Goal: Task Accomplishment & Management: Use online tool/utility

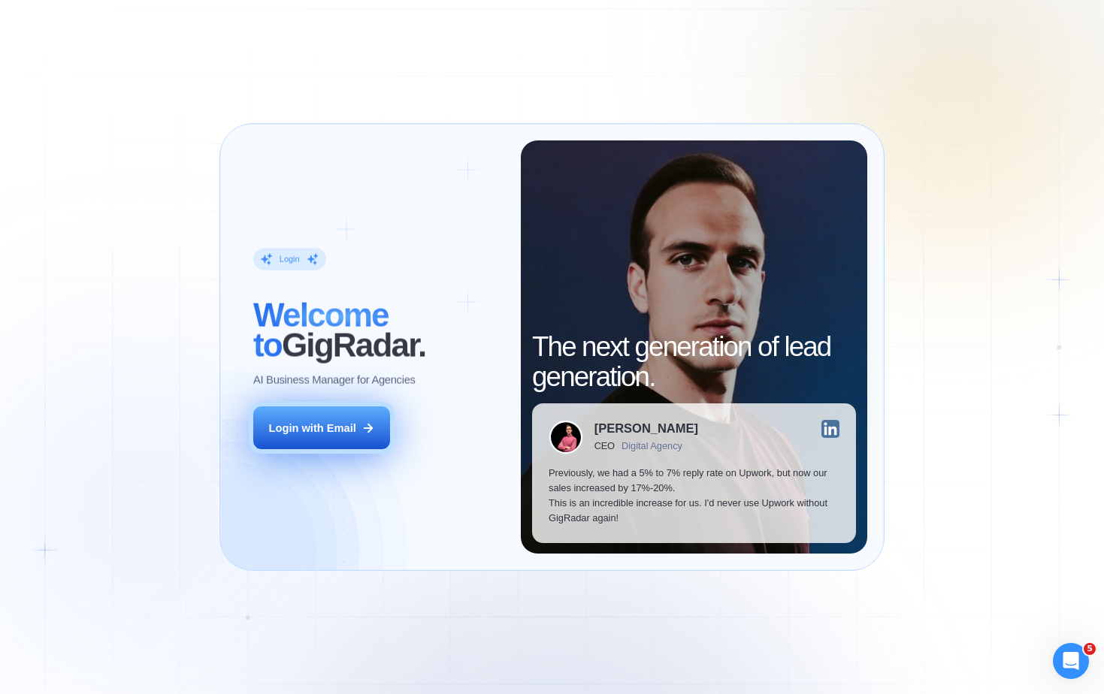
click at [333, 428] on div "Login with Email" at bounding box center [312, 428] width 87 height 15
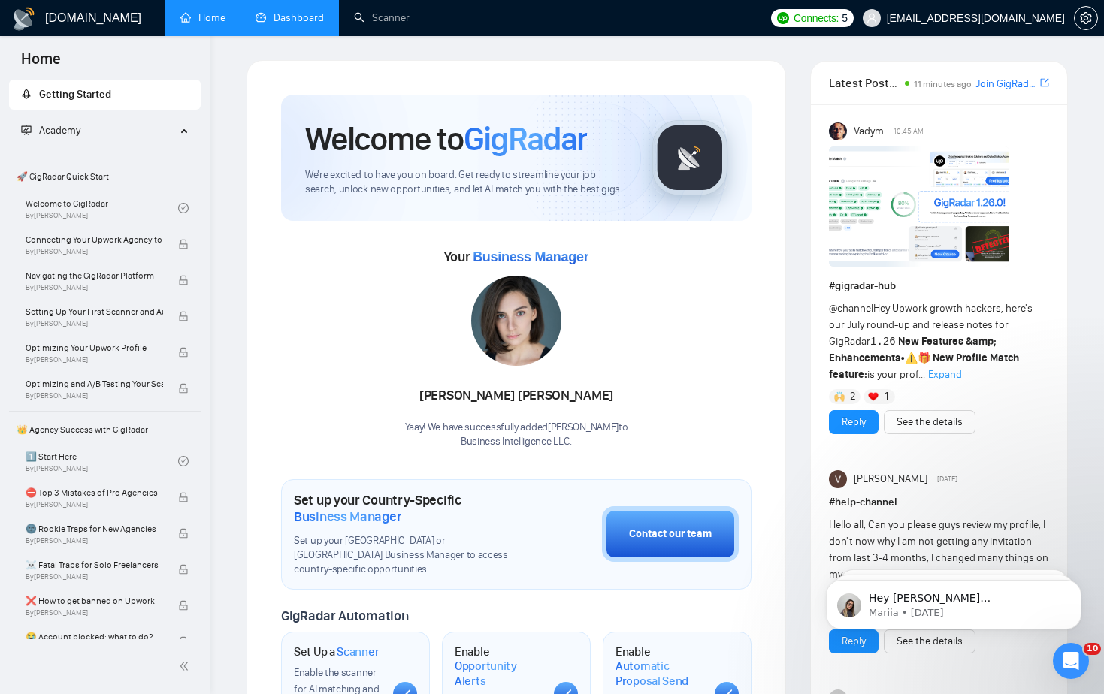
click at [292, 20] on link "Dashboard" at bounding box center [290, 17] width 68 height 13
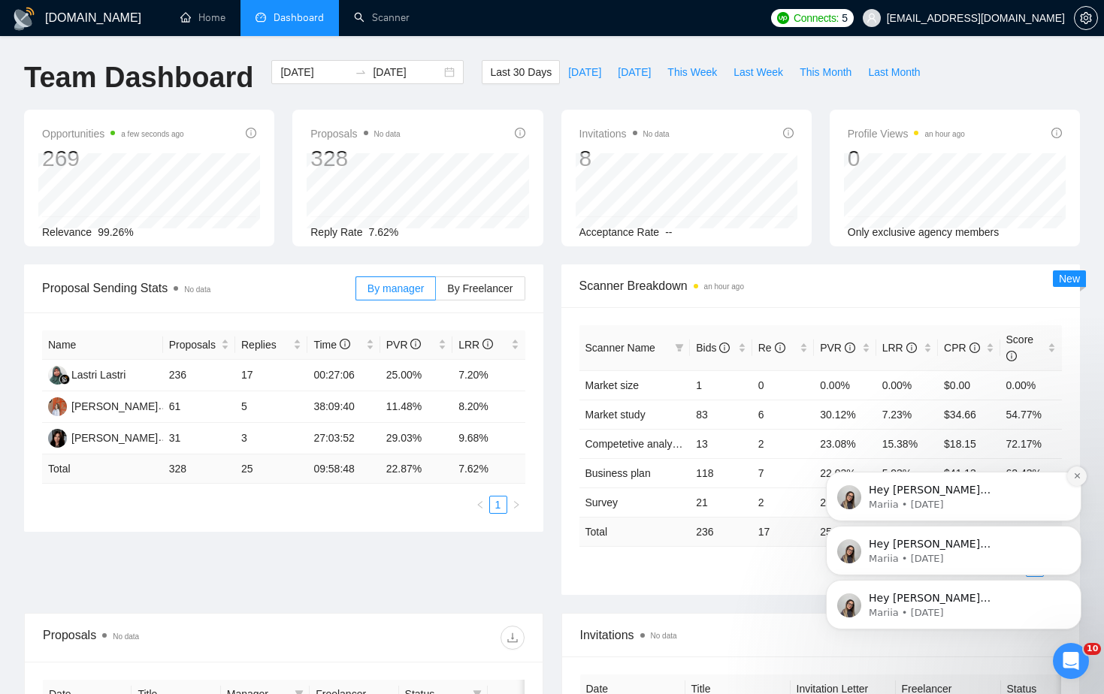
click at [1077, 476] on icon "Dismiss notification" at bounding box center [1077, 476] width 8 height 8
click at [1078, 527] on icon "Dismiss notification" at bounding box center [1077, 530] width 8 height 8
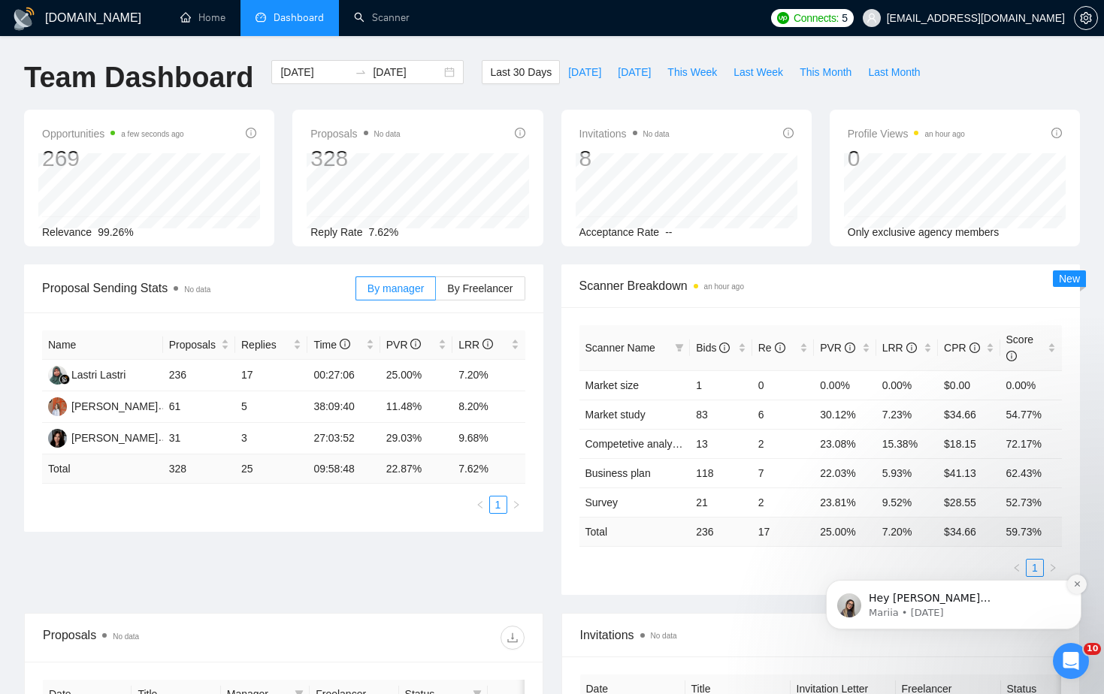
click at [1078, 587] on icon "Dismiss notification" at bounding box center [1077, 584] width 8 height 8
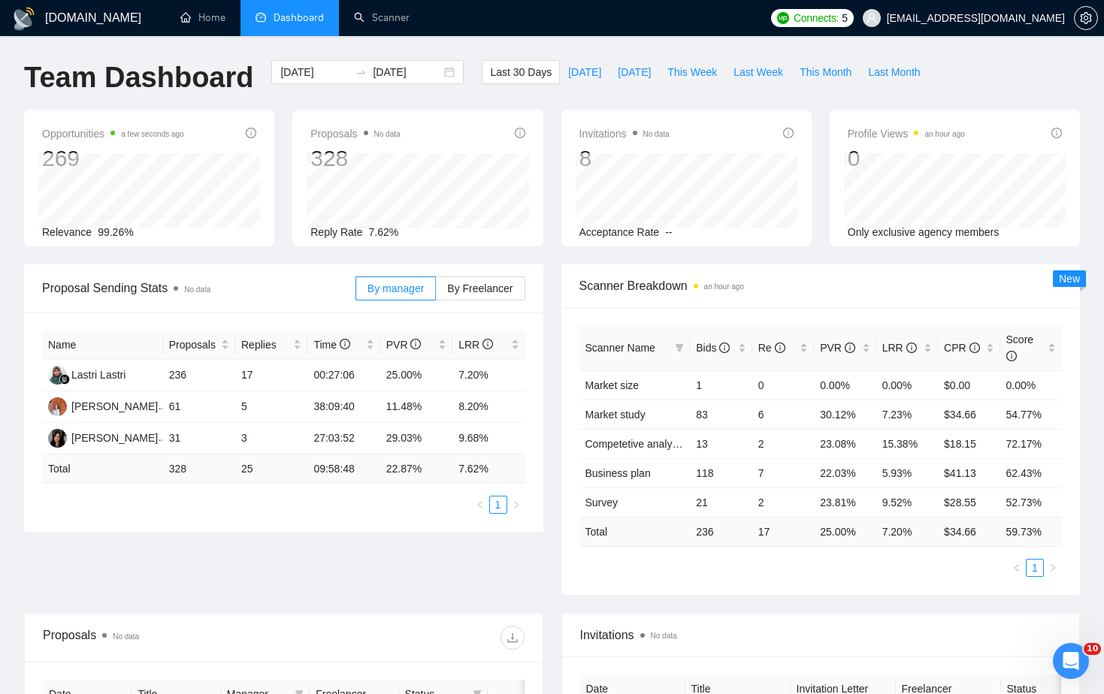
click at [419, 616] on div "Proposals No data" at bounding box center [284, 638] width 482 height 48
click at [681, 74] on span "This Week" at bounding box center [692, 72] width 50 height 17
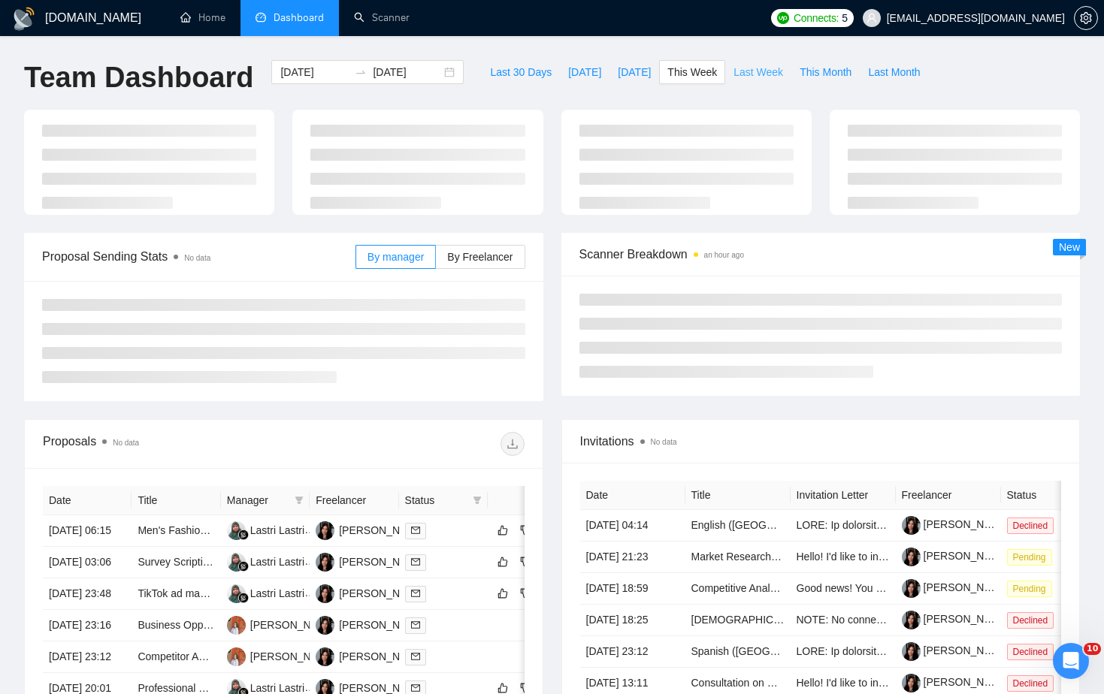
type input "2025-08-11"
type input "2025-08-17"
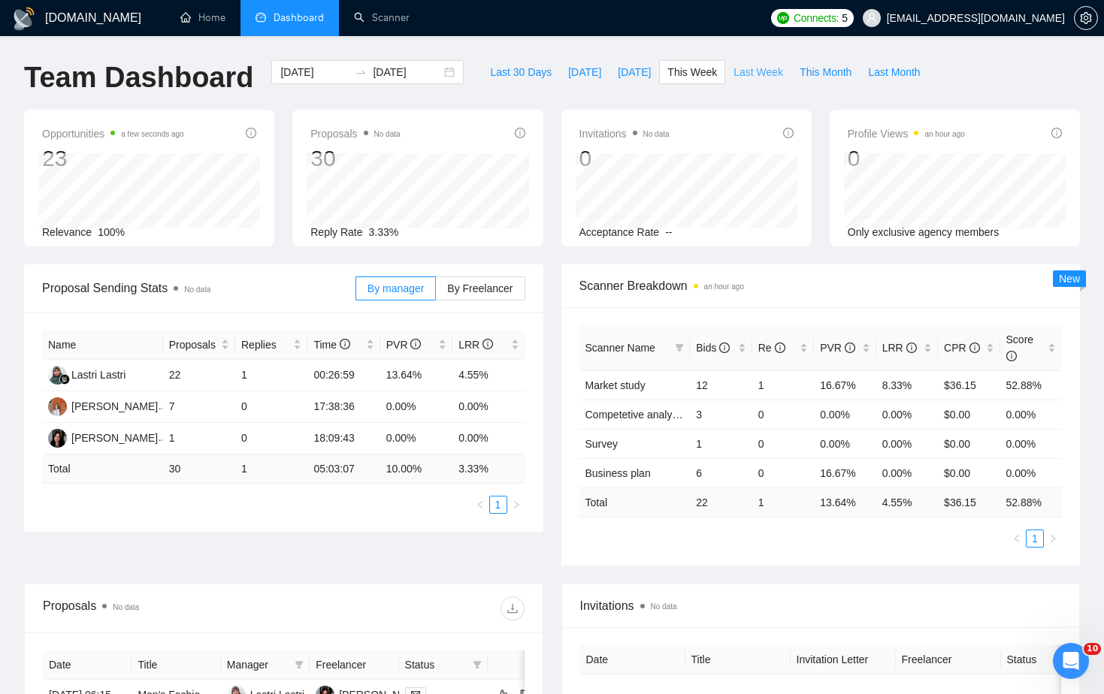
click at [758, 74] on span "Last Week" at bounding box center [758, 72] width 50 height 17
type input "2025-08-04"
type input "2025-08-10"
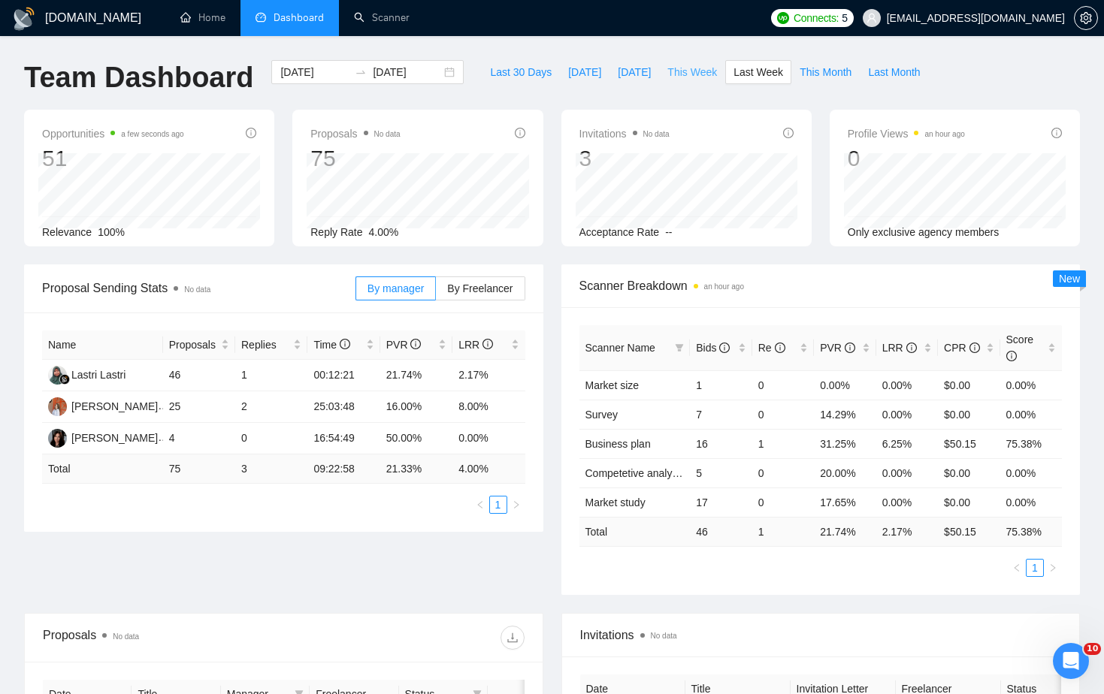
click at [700, 73] on span "This Week" at bounding box center [692, 72] width 50 height 17
type input "2025-08-11"
type input "2025-08-17"
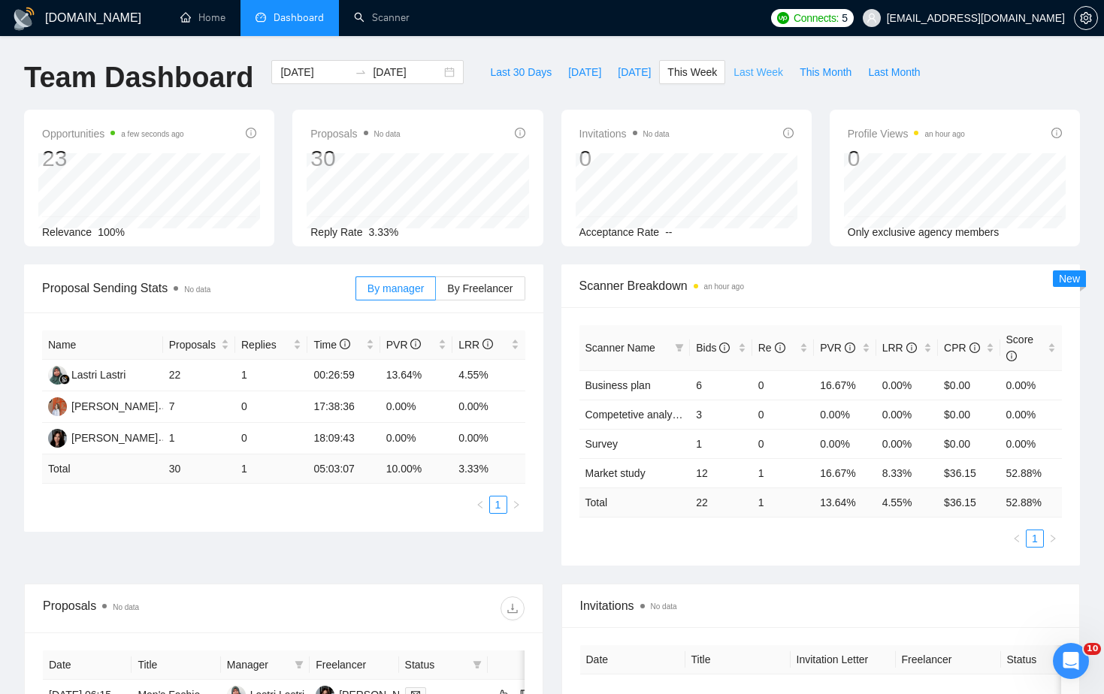
click at [758, 75] on span "Last Week" at bounding box center [758, 72] width 50 height 17
type input "2025-08-04"
type input "2025-08-10"
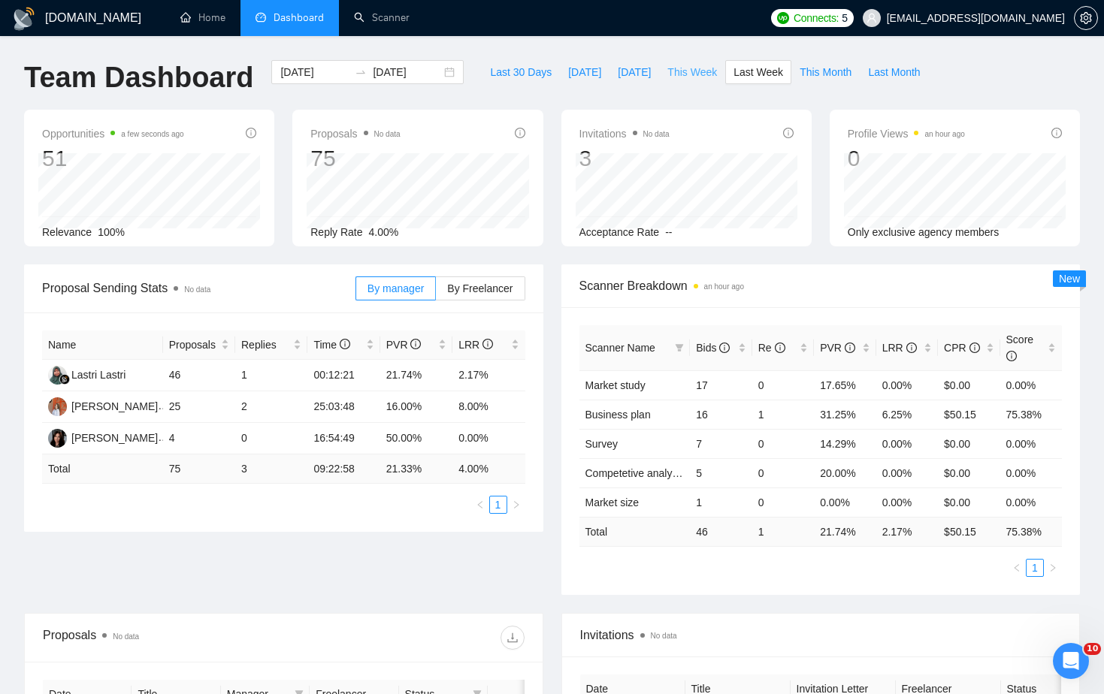
click at [706, 75] on span "This Week" at bounding box center [692, 72] width 50 height 17
type input "2025-08-11"
type input "2025-08-17"
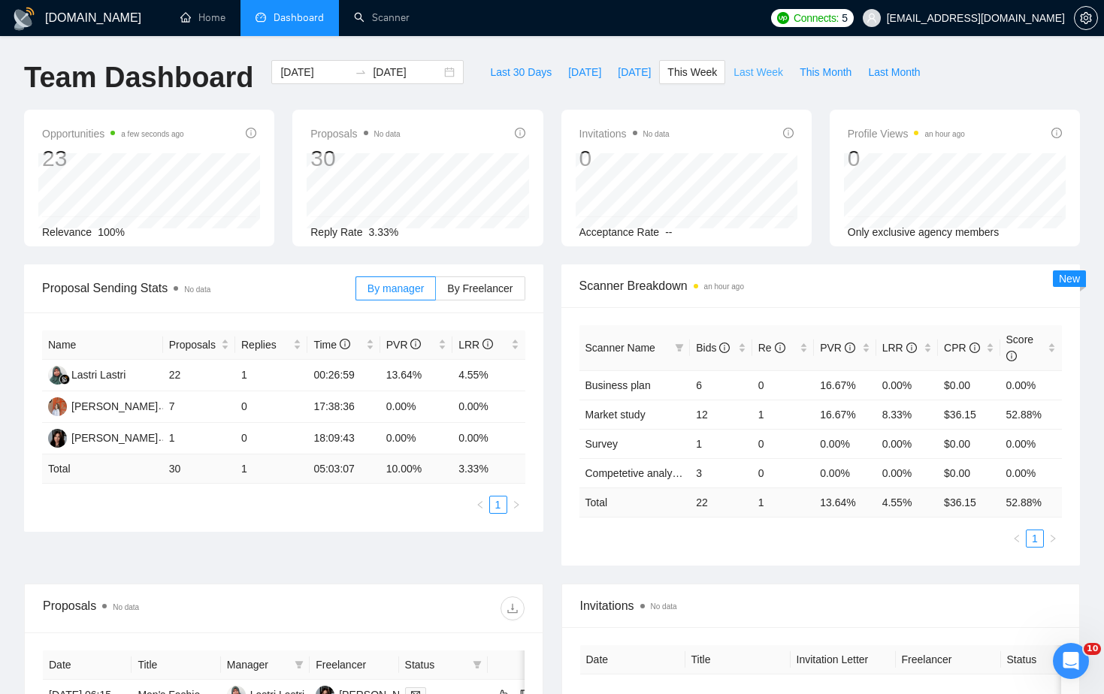
click at [761, 77] on span "Last Week" at bounding box center [758, 72] width 50 height 17
type input "2025-08-04"
type input "2025-08-10"
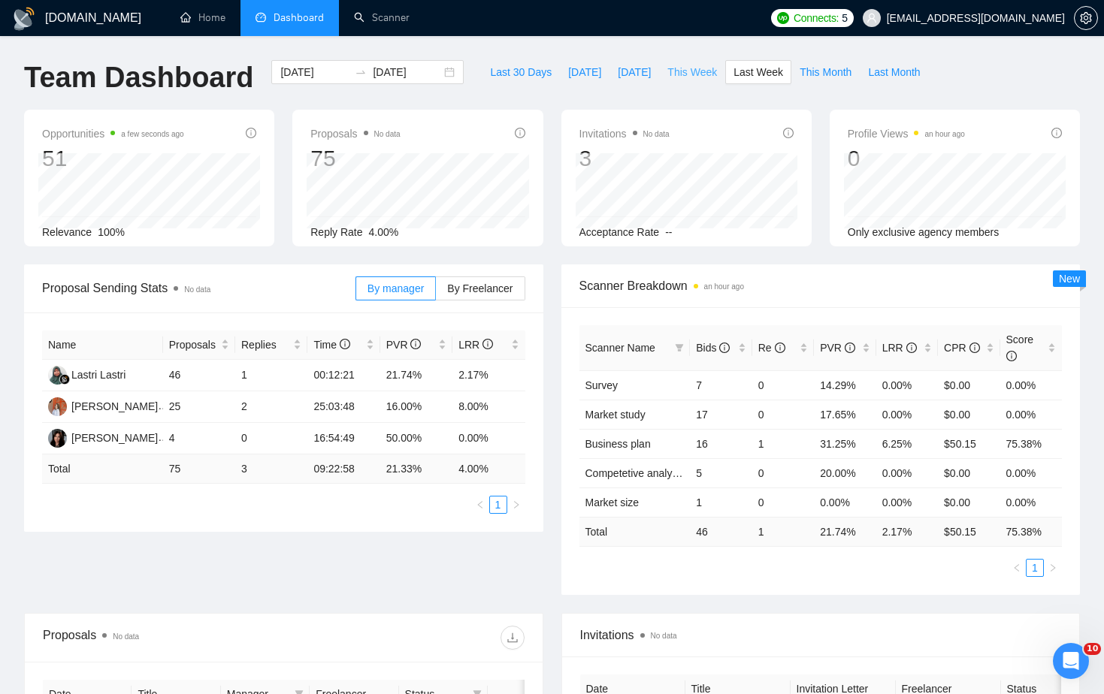
click at [697, 79] on span "This Week" at bounding box center [692, 72] width 50 height 17
type input "2025-08-11"
type input "2025-08-17"
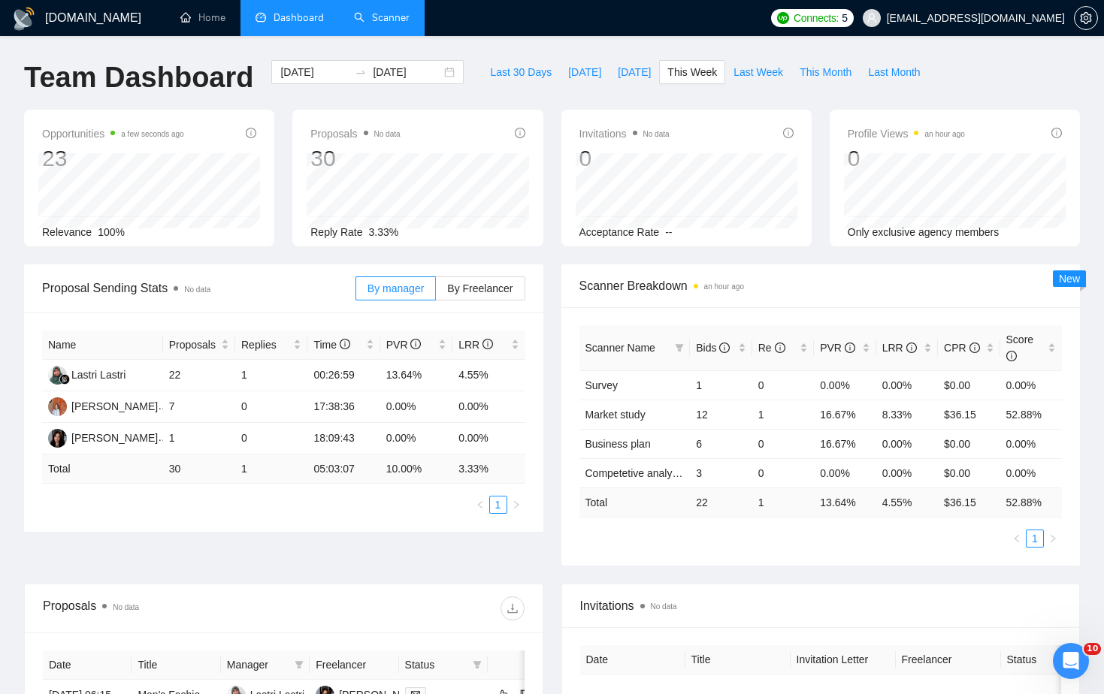
click at [389, 17] on link "Scanner" at bounding box center [382, 17] width 56 height 13
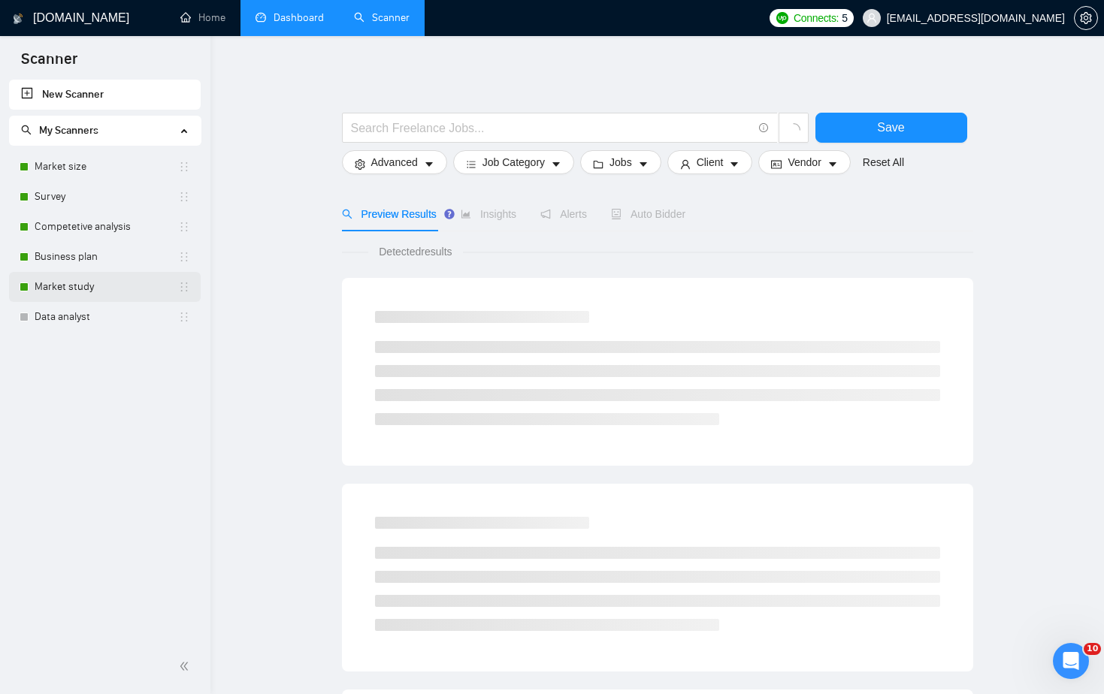
click at [95, 295] on link "Market study" at bounding box center [107, 287] width 144 height 30
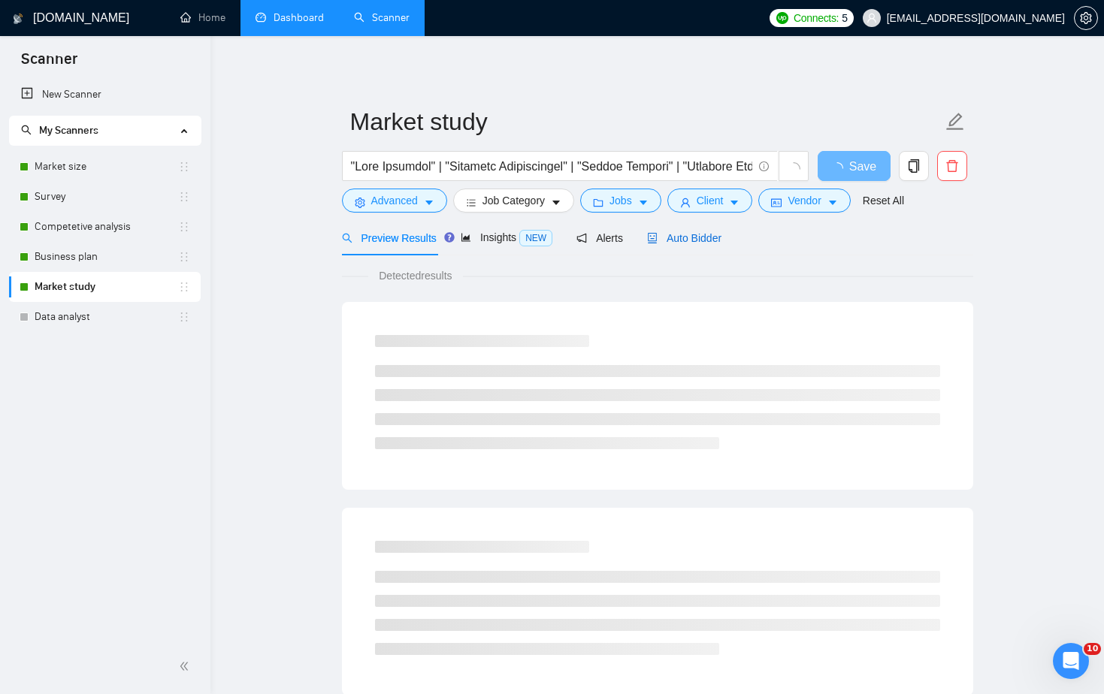
click at [683, 244] on span "Auto Bidder" at bounding box center [684, 238] width 74 height 12
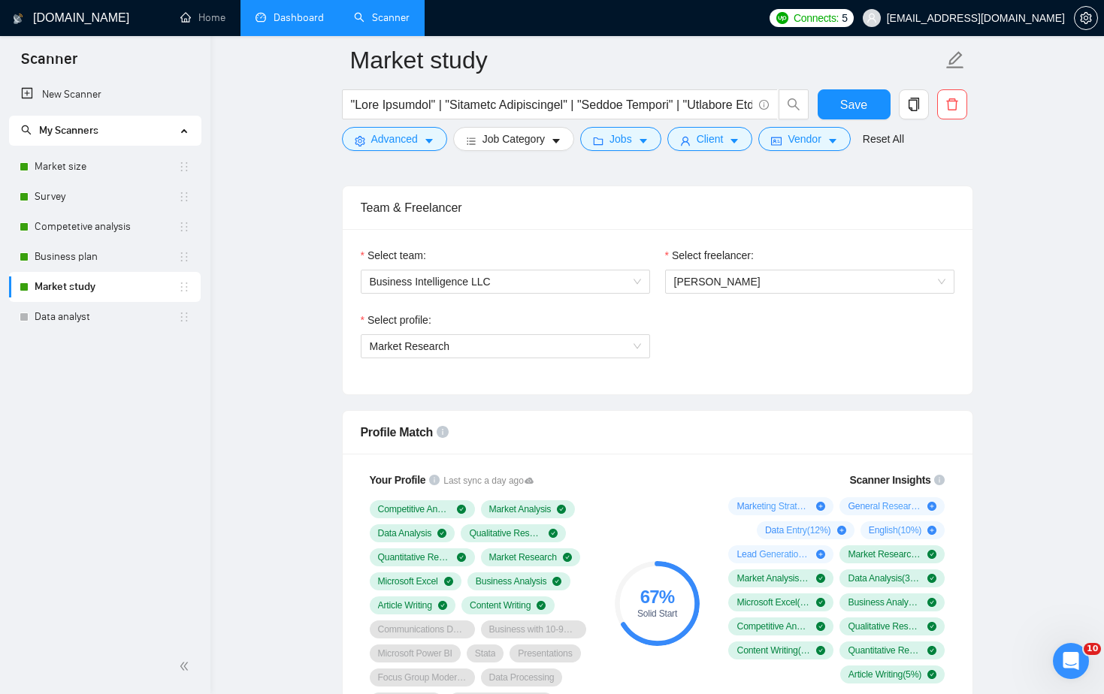
scroll to position [738, 0]
click at [126, 261] on link "Business plan" at bounding box center [107, 257] width 144 height 30
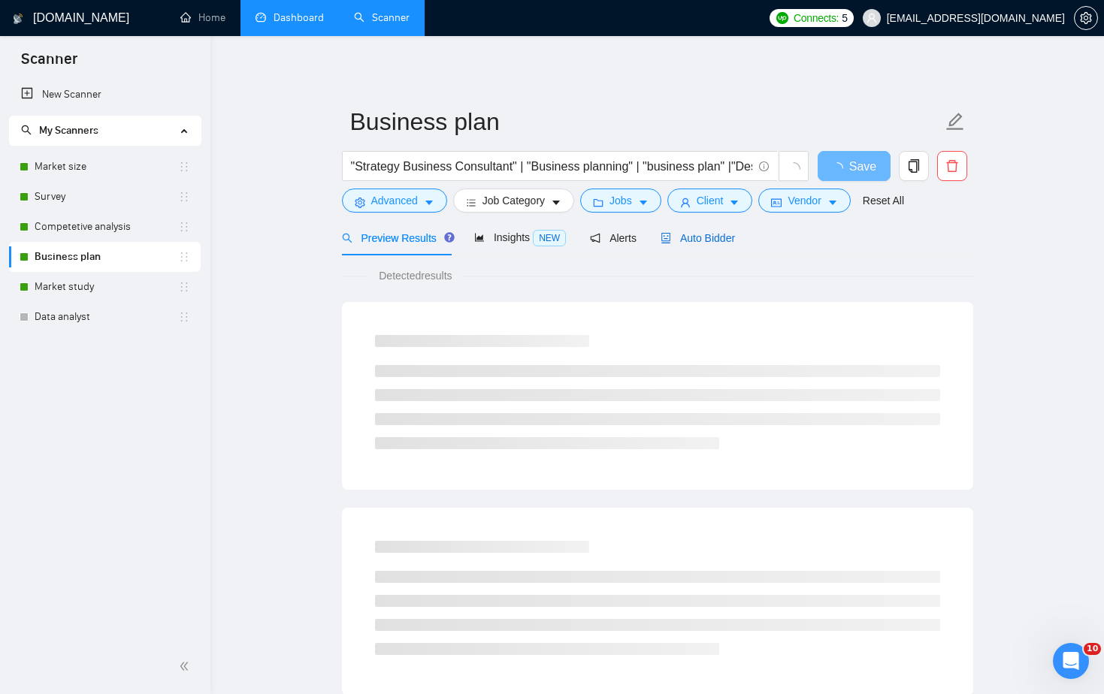
click at [680, 234] on span "Auto Bidder" at bounding box center [698, 238] width 74 height 12
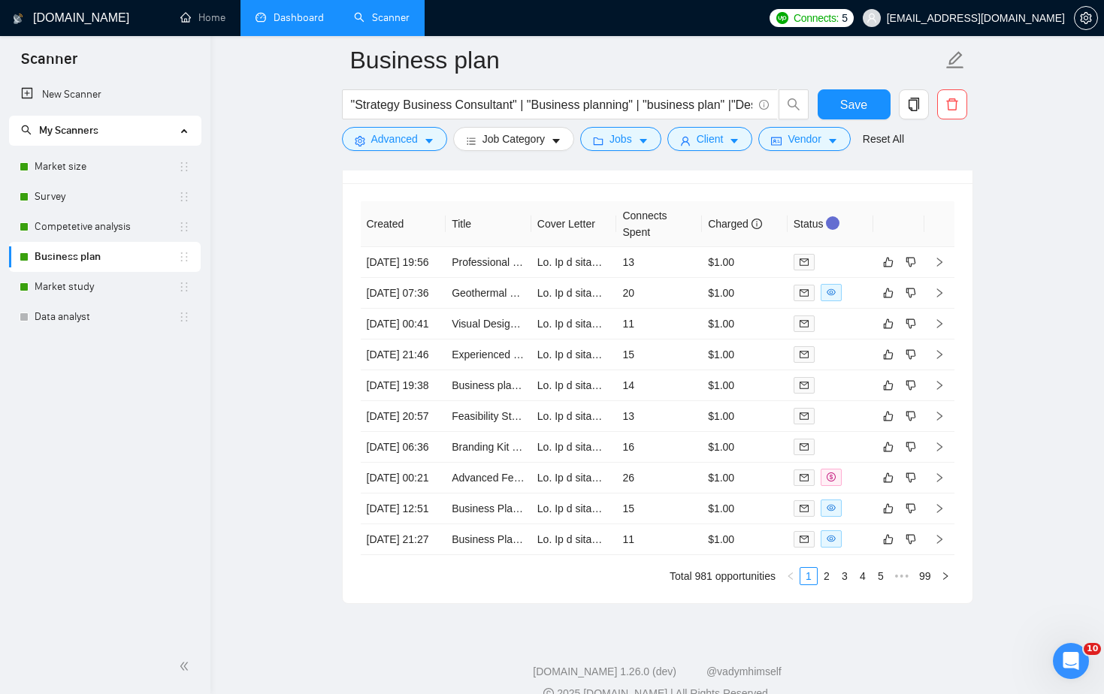
scroll to position [3942, 0]
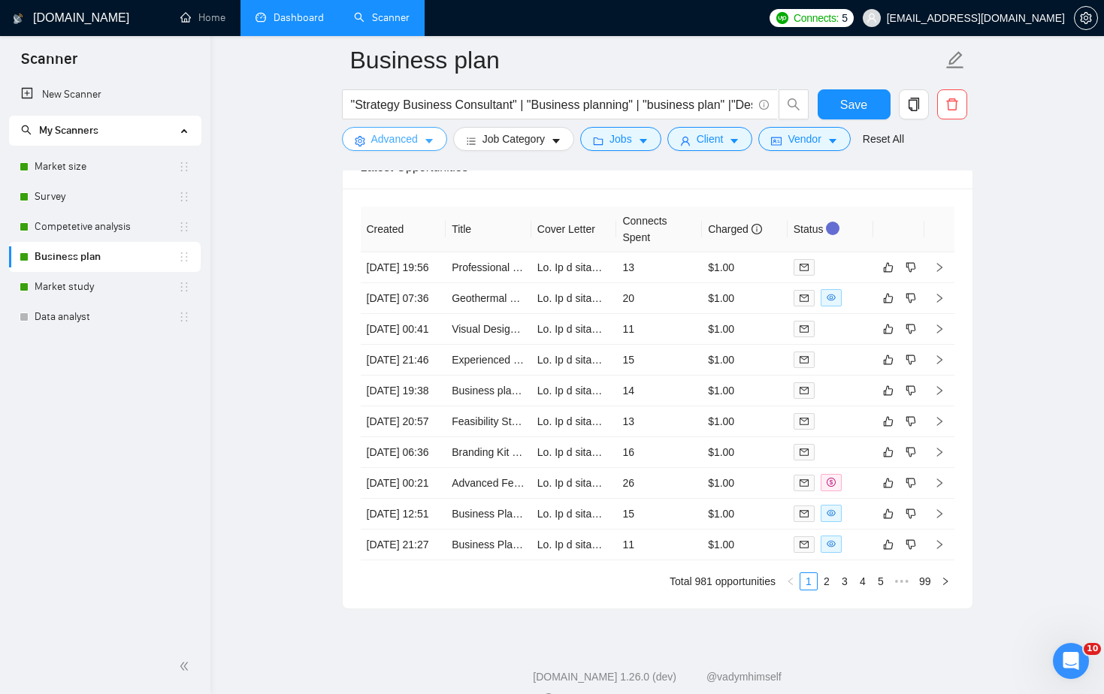
click at [428, 133] on button "Advanced" at bounding box center [394, 139] width 105 height 24
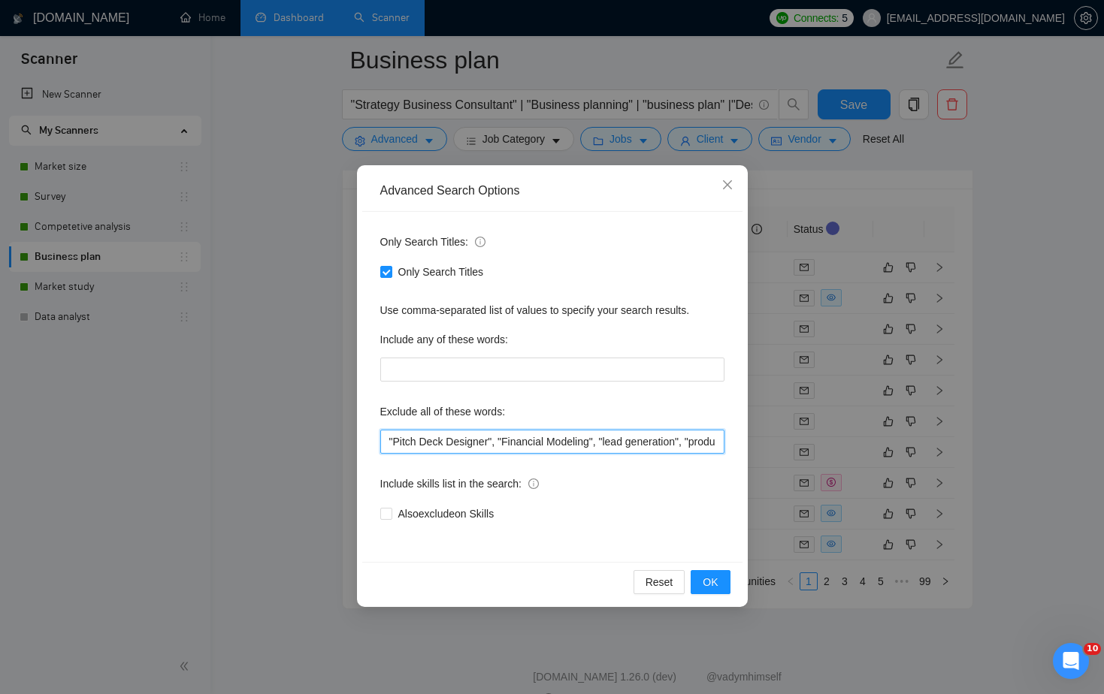
click at [387, 440] on input ""Pitch Deck Designer", "Financial Modeling", "lead generation", "product resear…" at bounding box center [552, 442] width 344 height 24
type input "designer, "Pitch Deck Designer", "Financial Modeling", "lead generation", "prod…"
click at [713, 587] on span "OK" at bounding box center [710, 582] width 15 height 17
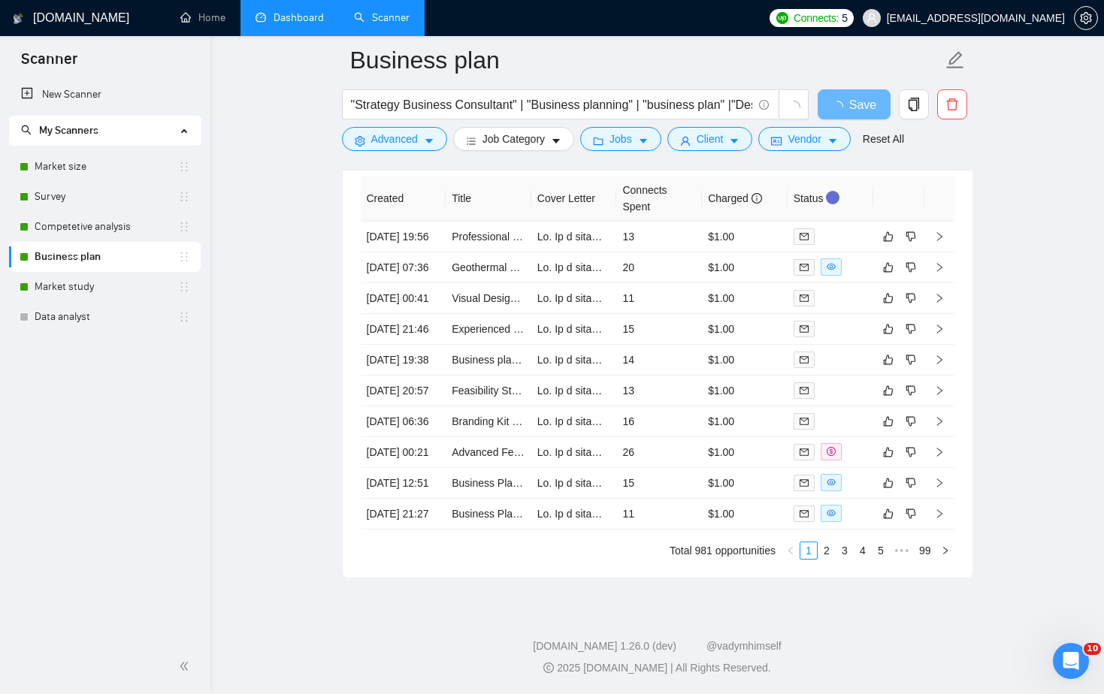
scroll to position [3909, 0]
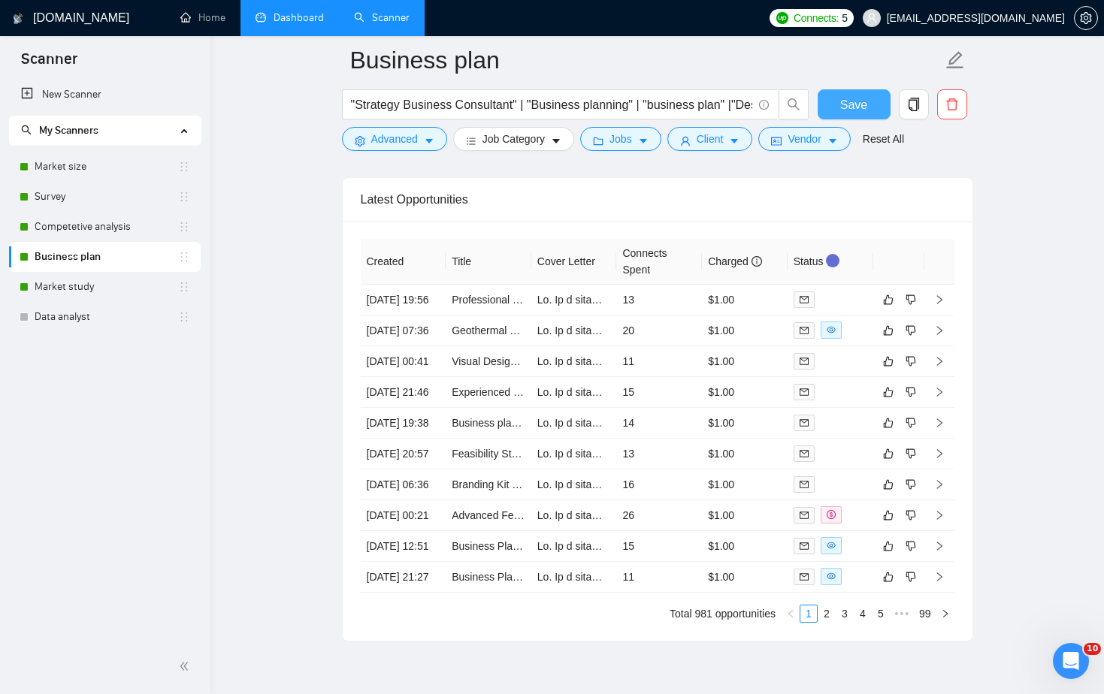
click at [859, 109] on span "Save" at bounding box center [853, 104] width 27 height 19
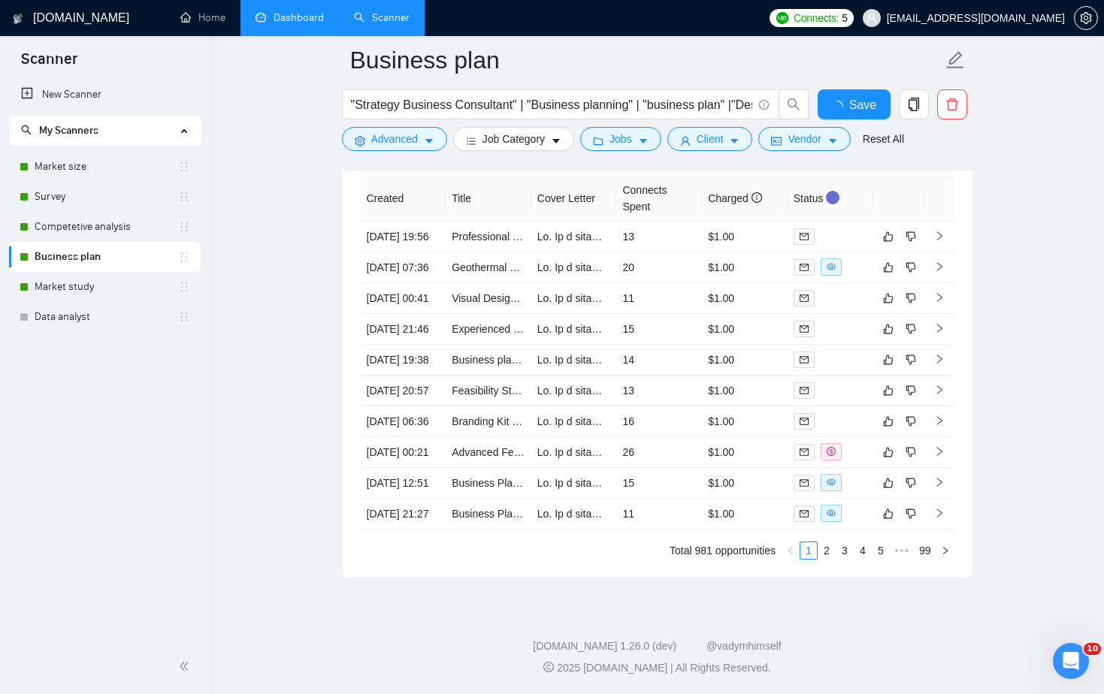
checkbox input "true"
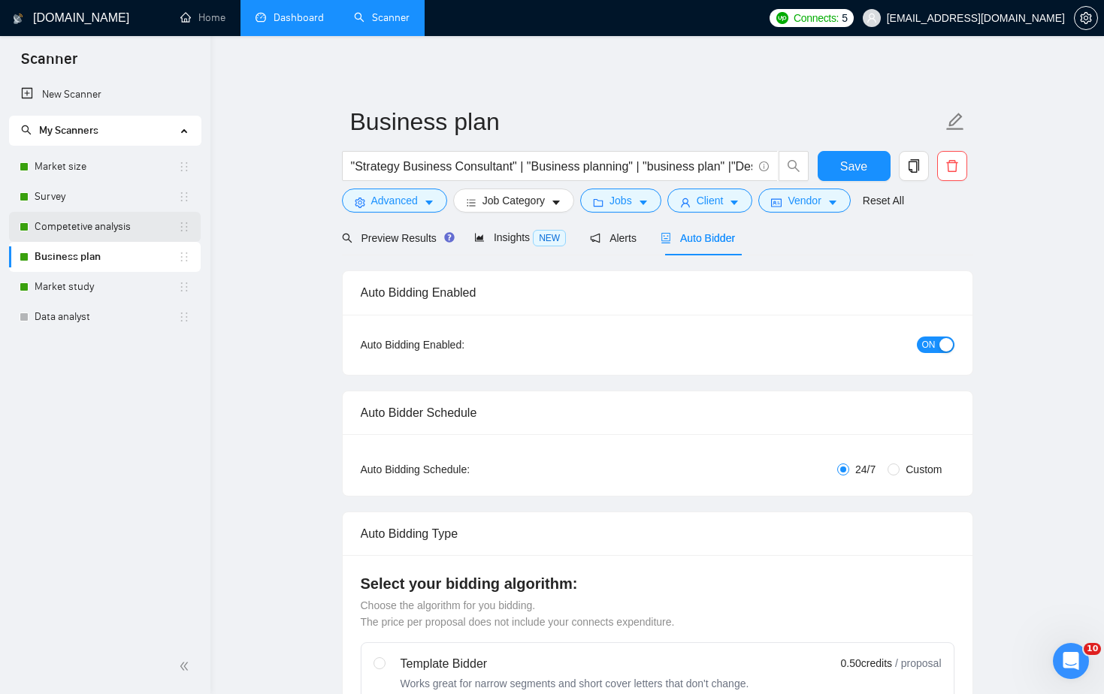
scroll to position [0, 0]
click at [83, 222] on link "Competetive analysis" at bounding box center [107, 227] width 144 height 30
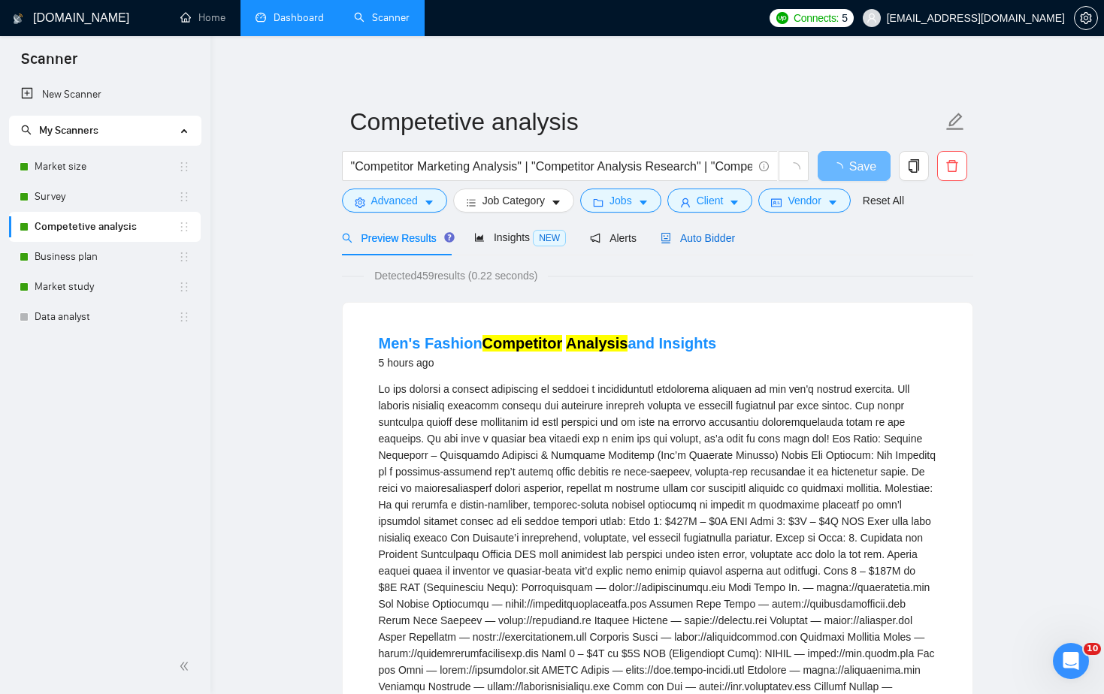
drag, startPoint x: 710, startPoint y: 237, endPoint x: 649, endPoint y: 244, distance: 62.0
click at [710, 237] on span "Auto Bidder" at bounding box center [698, 238] width 74 height 12
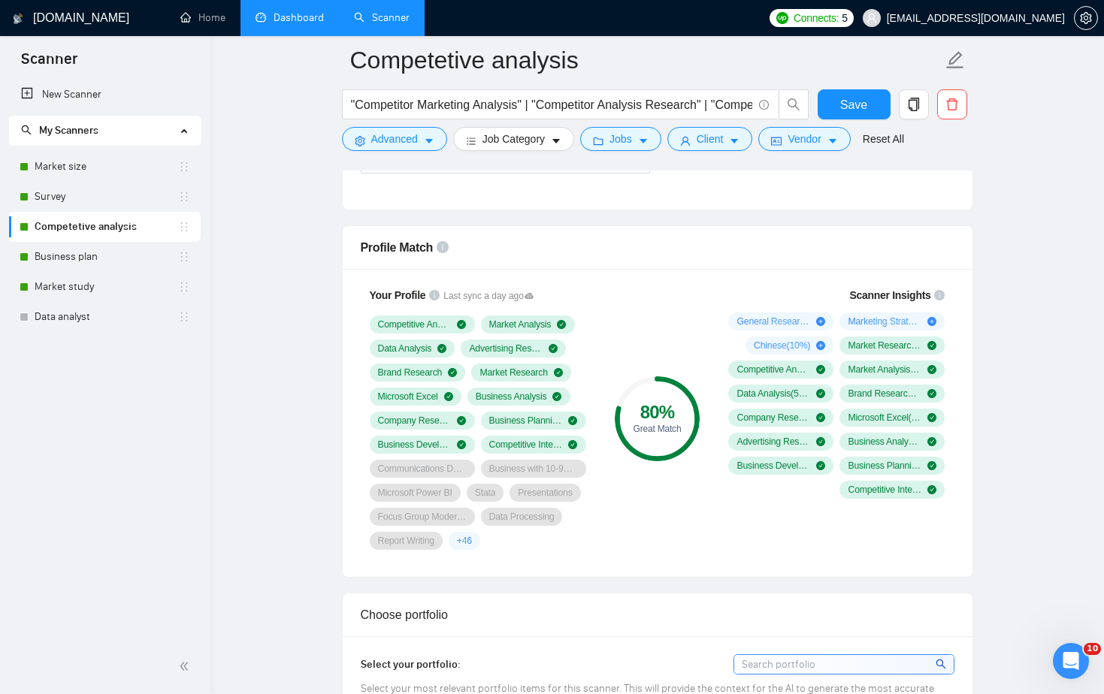
scroll to position [924, 0]
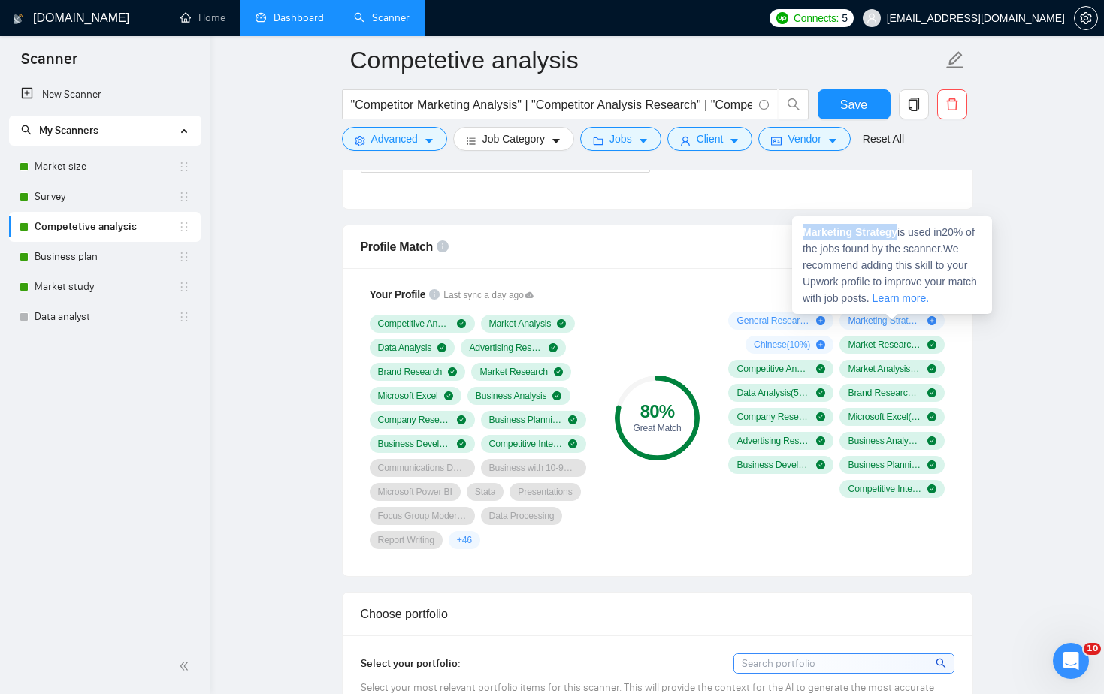
drag, startPoint x: 902, startPoint y: 232, endPoint x: 796, endPoint y: 230, distance: 106.0
click at [796, 230] on div "Marketing Strategy is used in 20 % of the jobs found by the scanner. We recomme…" at bounding box center [892, 265] width 200 height 98
copy strong "Marketing Strategy"
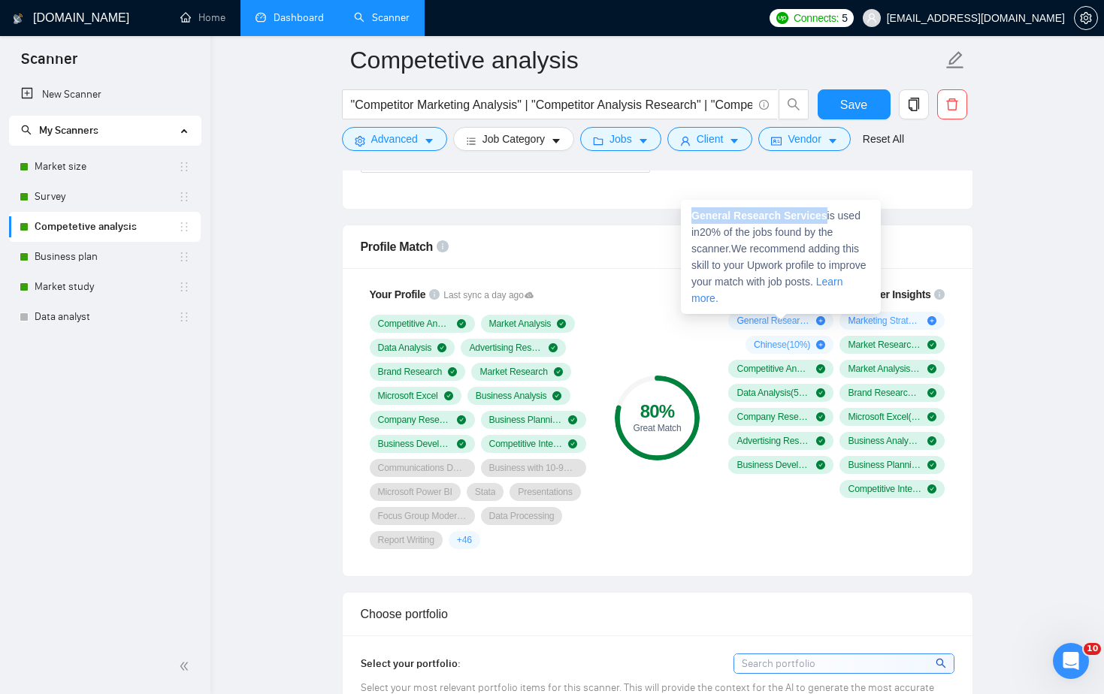
drag, startPoint x: 829, startPoint y: 216, endPoint x: 687, endPoint y: 214, distance: 142.0
click at [687, 214] on div "General Research Services is used in 20 % of the jobs found by the scanner. We …" at bounding box center [781, 257] width 200 height 114
copy strong "General Research Services"
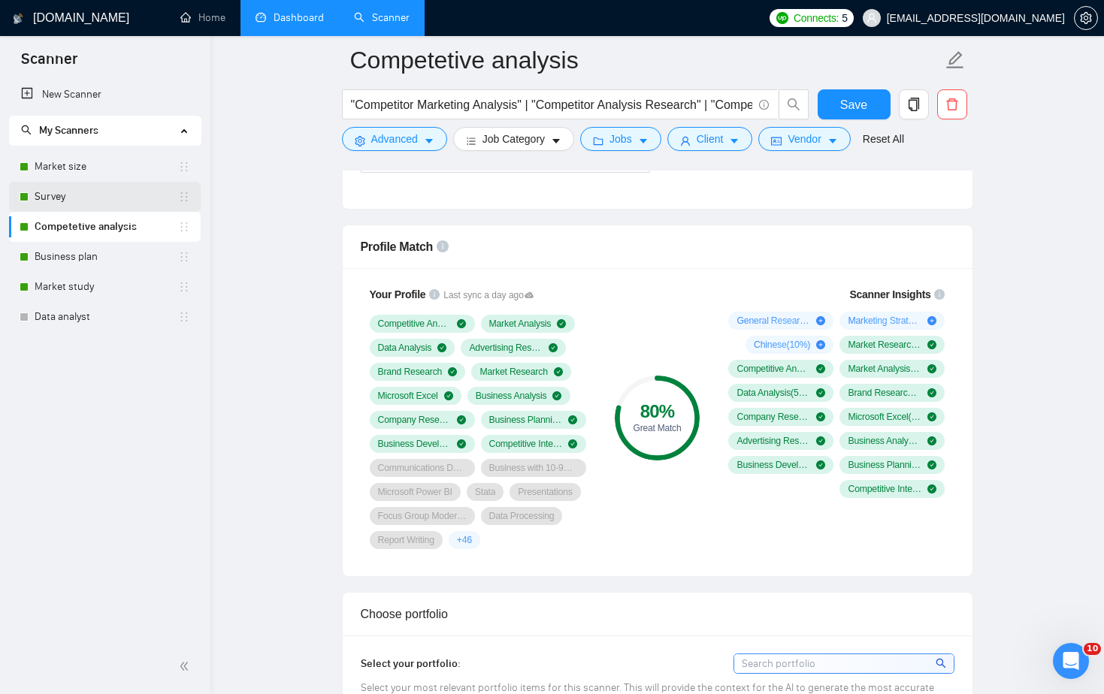
click at [104, 196] on link "Survey" at bounding box center [107, 197] width 144 height 30
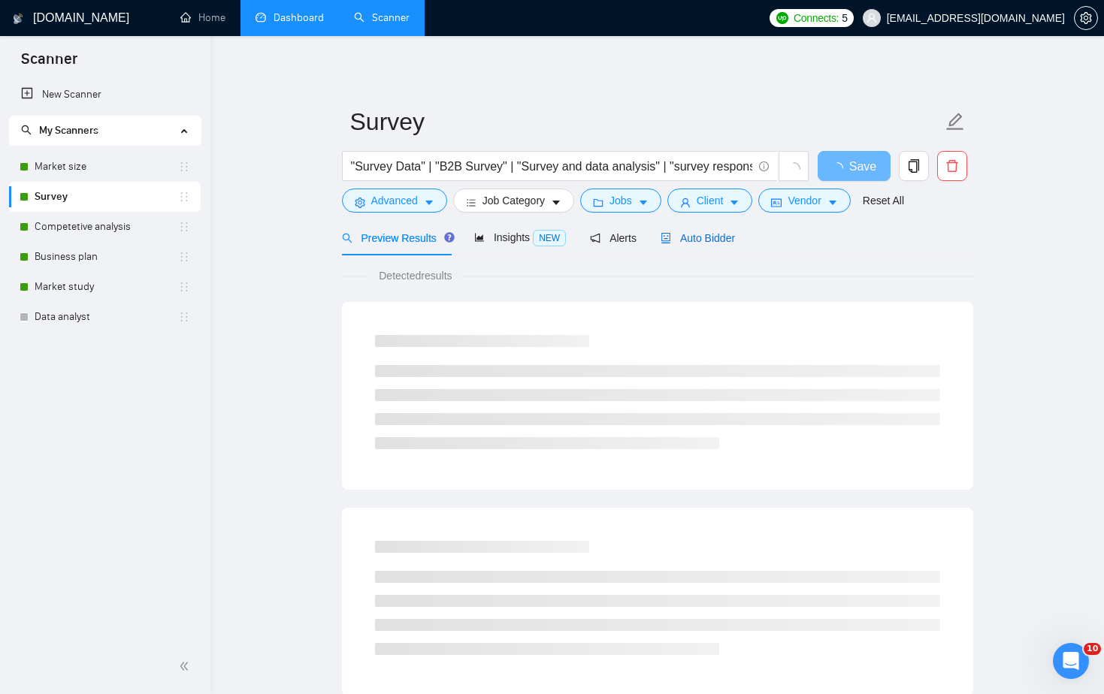
click at [729, 233] on span "Auto Bidder" at bounding box center [698, 238] width 74 height 12
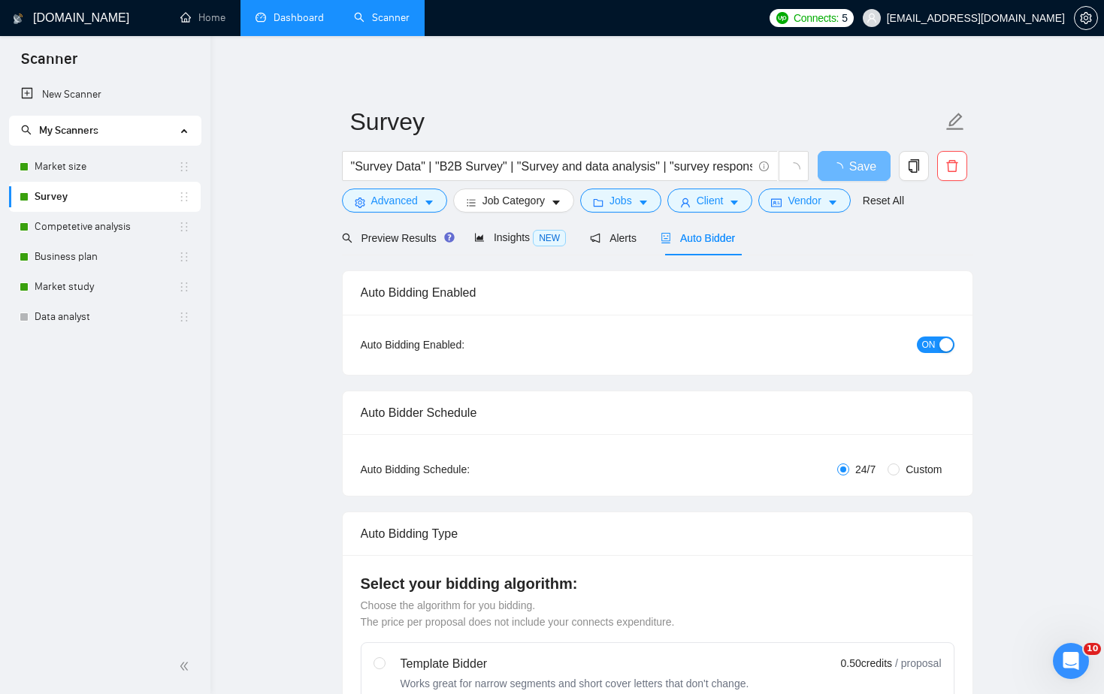
checkbox input "true"
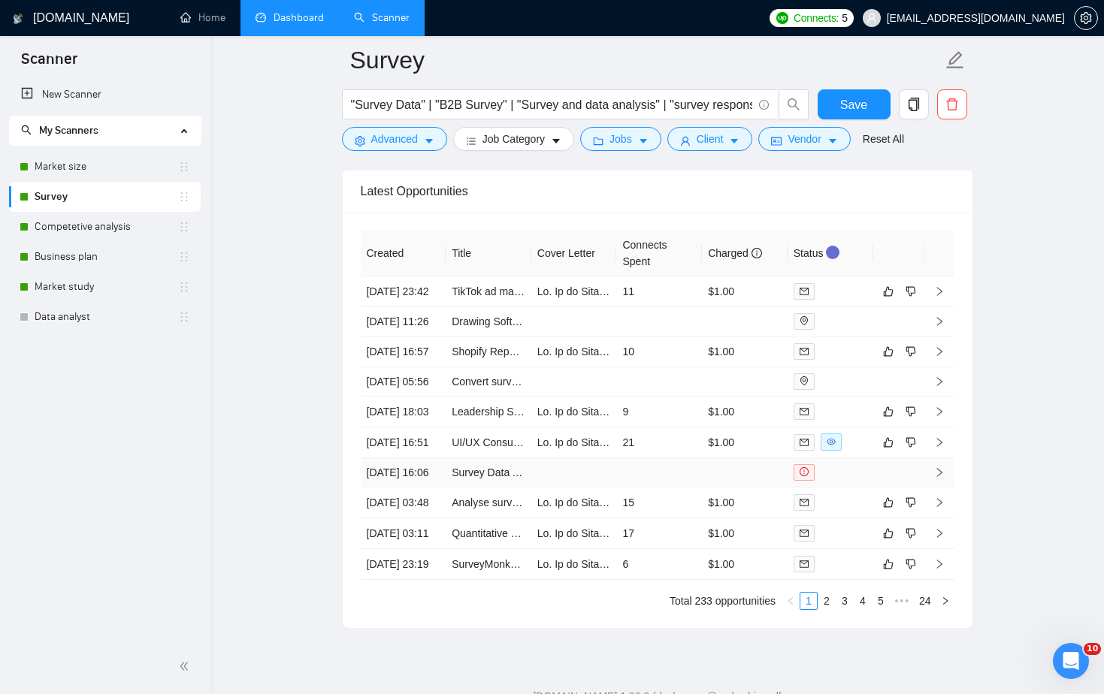
scroll to position [3939, 0]
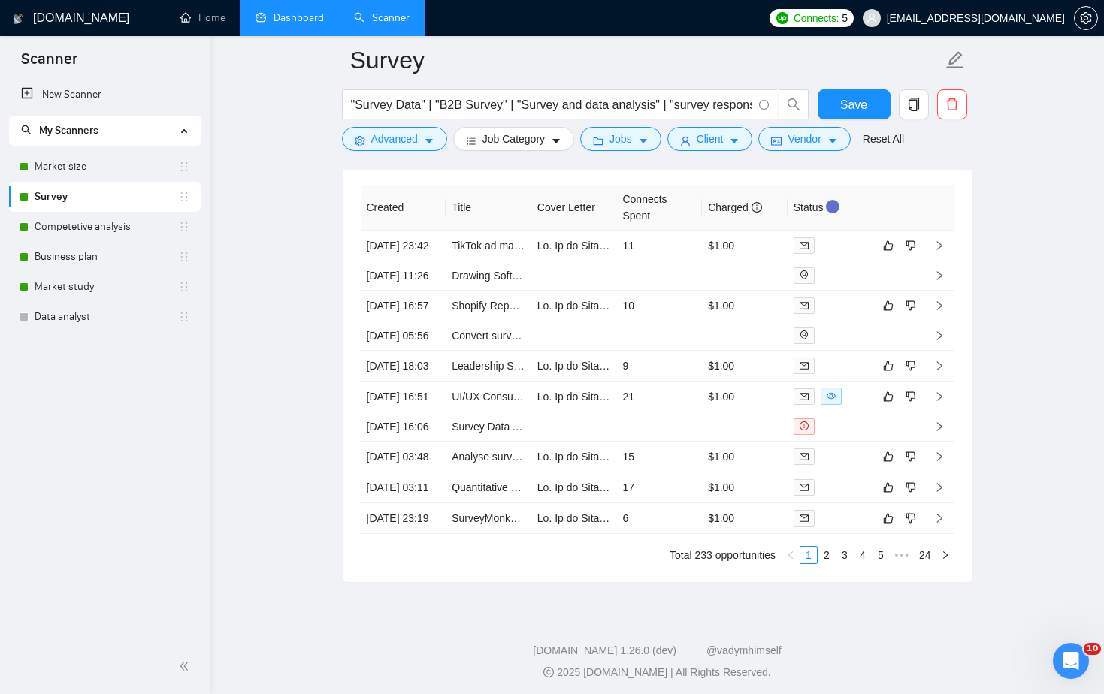
click at [72, 168] on link "Market size" at bounding box center [107, 167] width 144 height 30
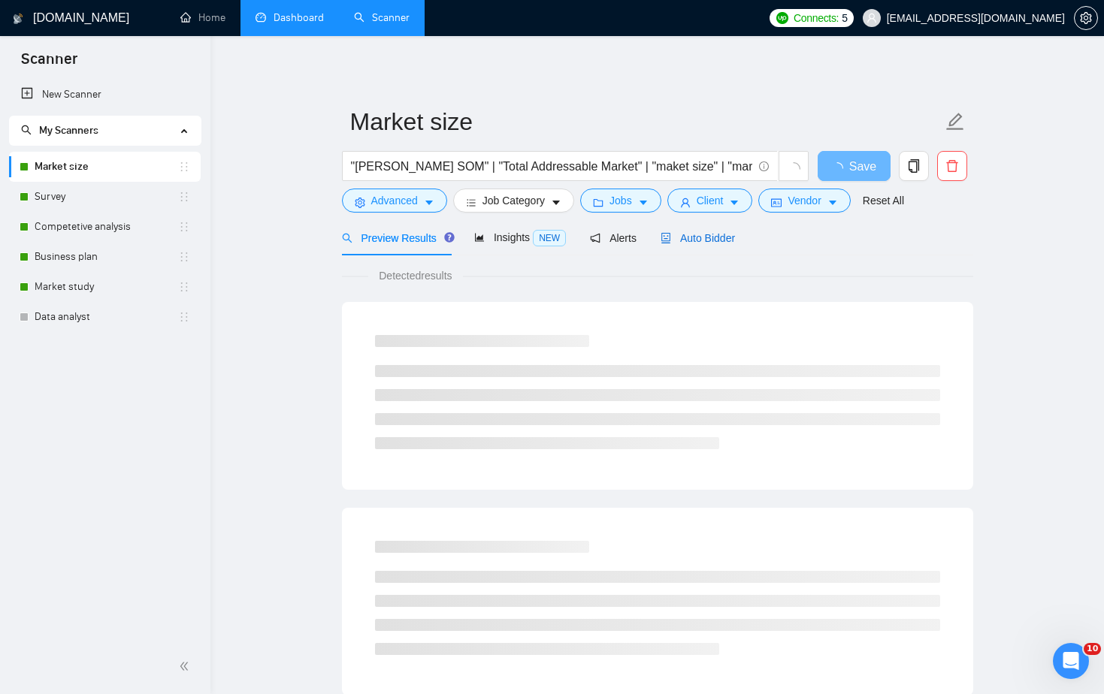
click at [717, 235] on span "Auto Bidder" at bounding box center [698, 238] width 74 height 12
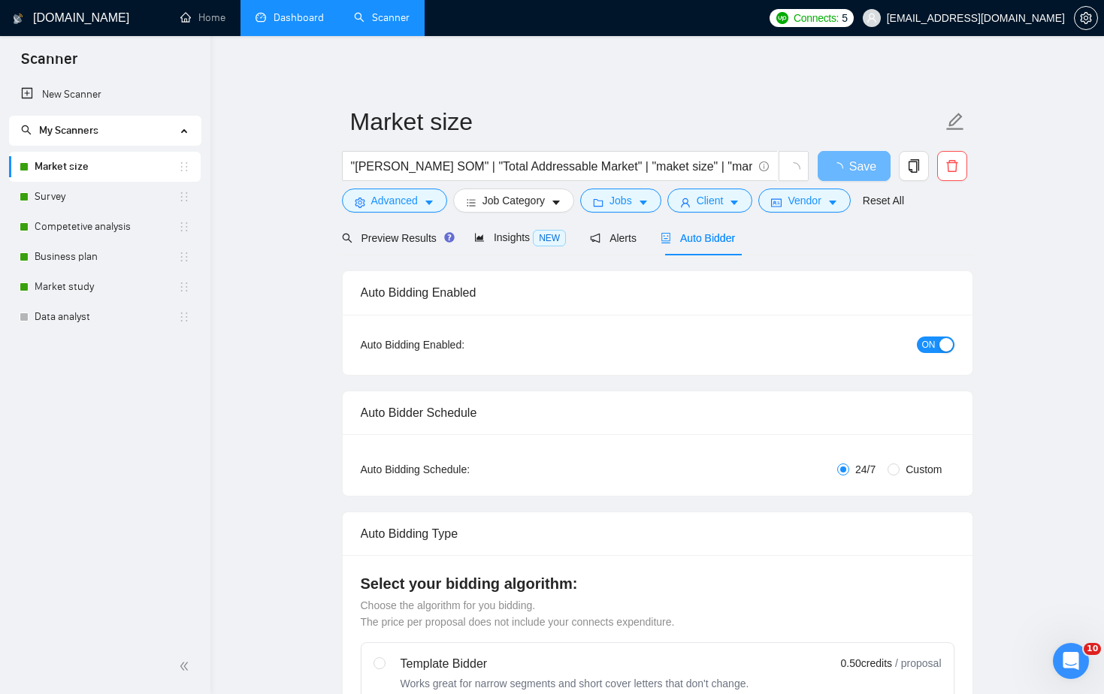
checkbox input "true"
click at [511, 240] on span "Insights NEW" at bounding box center [520, 237] width 92 height 12
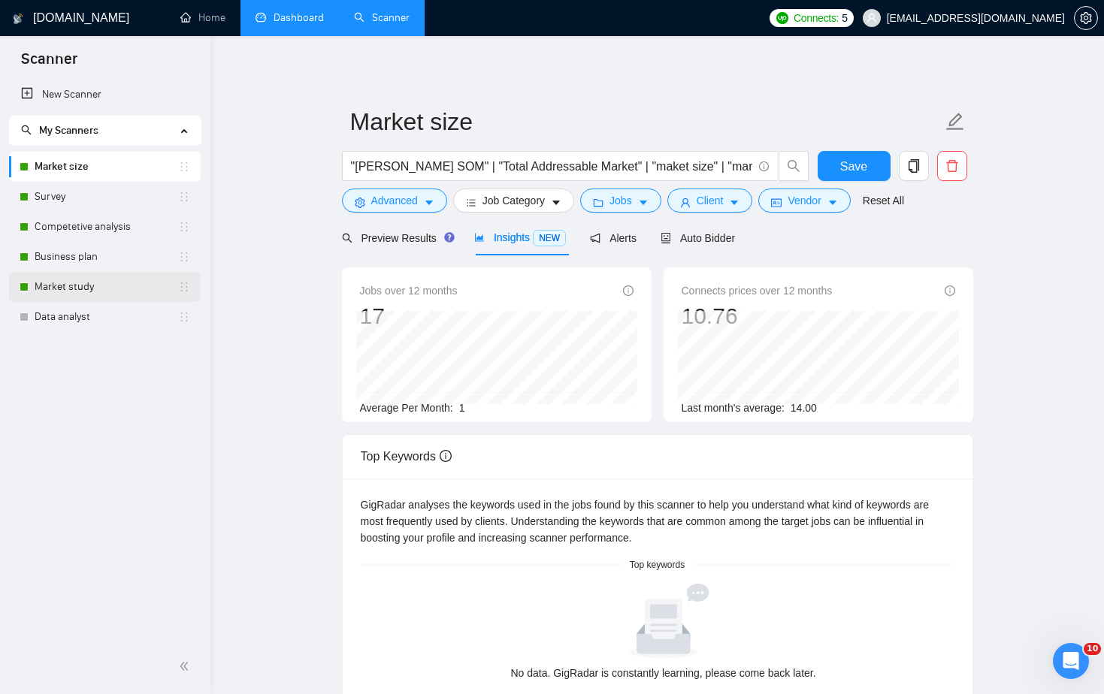
click at [67, 286] on link "Market study" at bounding box center [107, 287] width 144 height 30
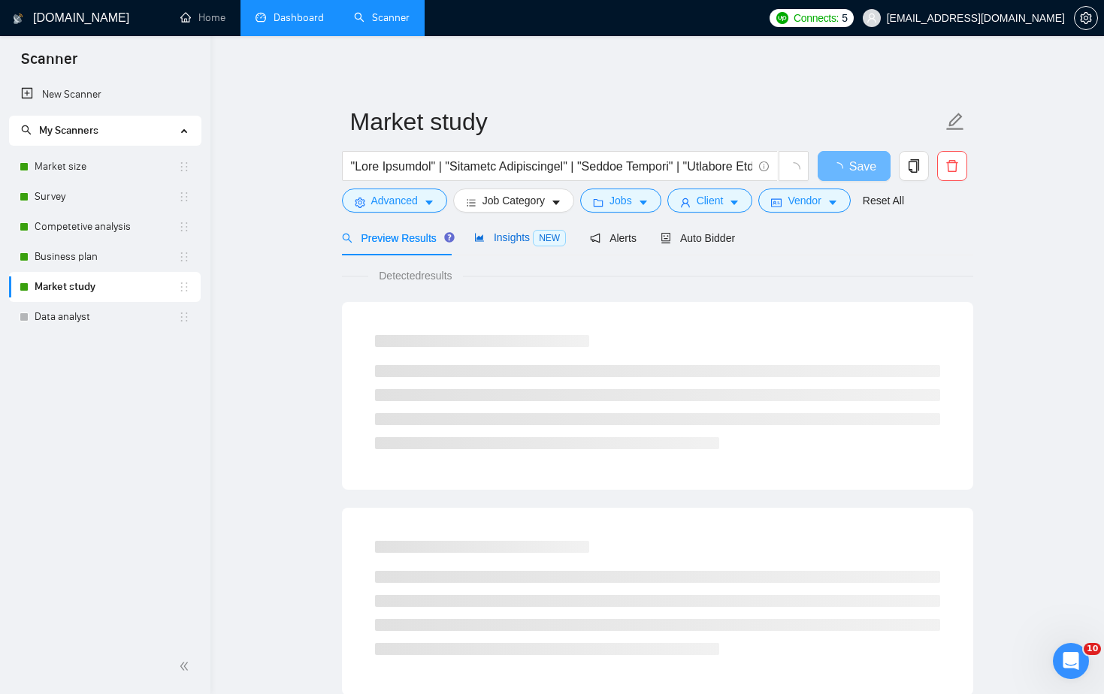
click at [509, 230] on div "Insights NEW" at bounding box center [520, 237] width 92 height 17
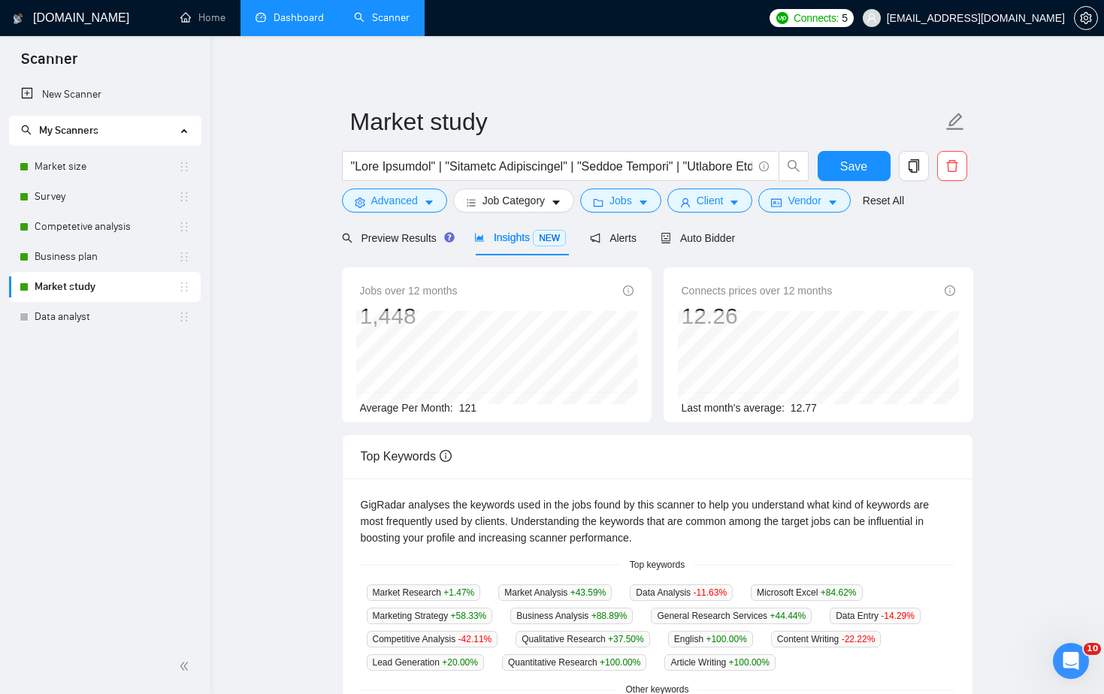
click at [290, 22] on link "Dashboard" at bounding box center [290, 17] width 68 height 13
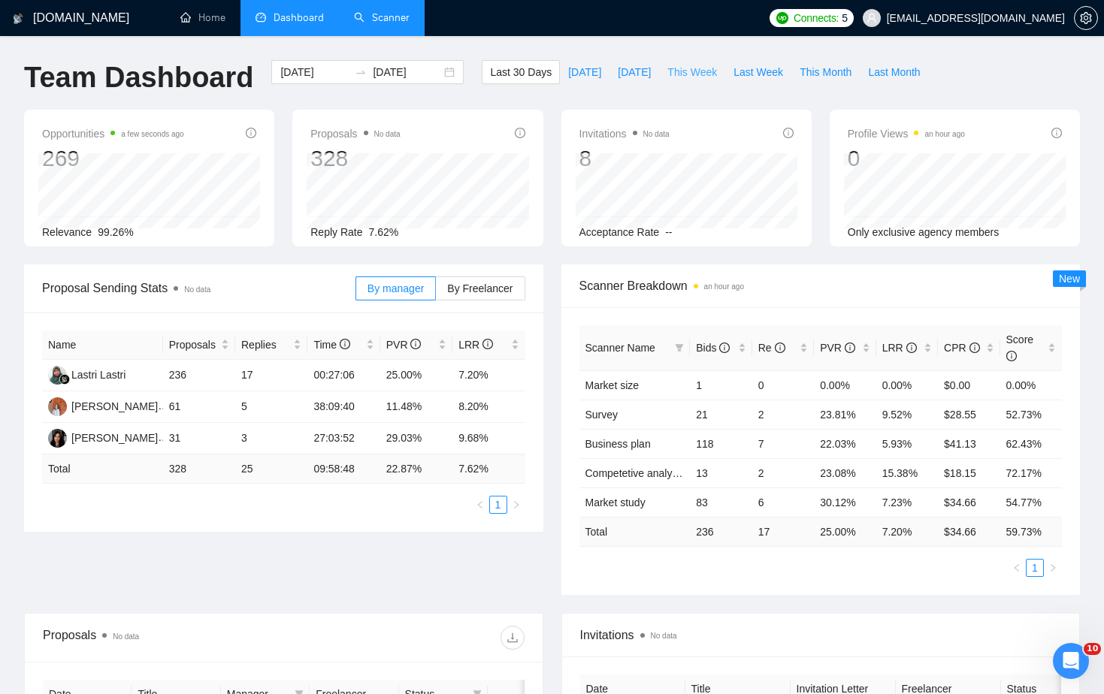
click at [704, 67] on span "This Week" at bounding box center [692, 72] width 50 height 17
type input "2025-08-11"
type input "2025-08-17"
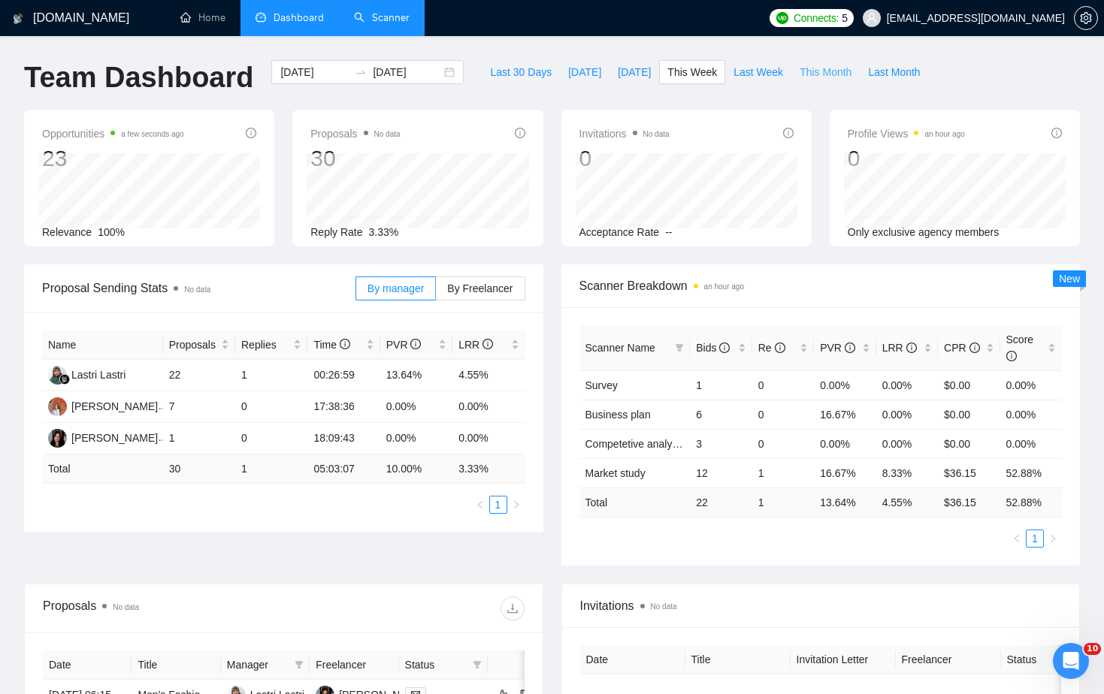
click at [839, 69] on span "This Month" at bounding box center [826, 72] width 52 height 17
type input "2025-08-01"
type input "2025-08-31"
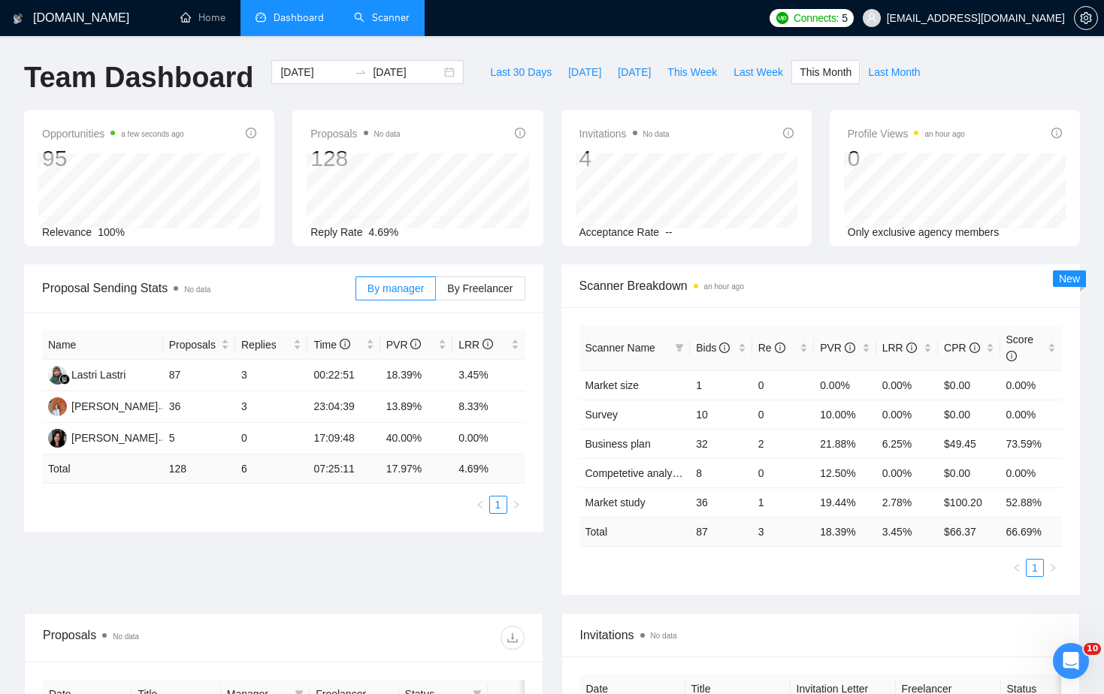
click at [552, 265] on div "Scanner Breakdown an hour ago Scanner Name Bids Re PVR LRR CPR Score Market siz…" at bounding box center [820, 430] width 537 height 331
